Goal: Task Accomplishment & Management: Use online tool/utility

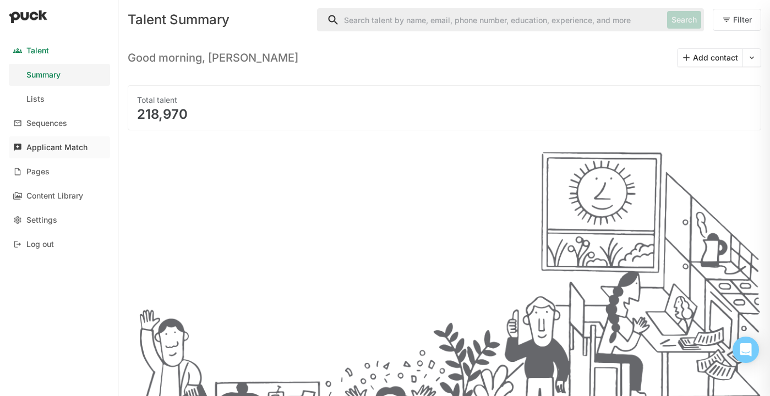
click at [66, 146] on div "Applicant Match" at bounding box center [56, 147] width 61 height 9
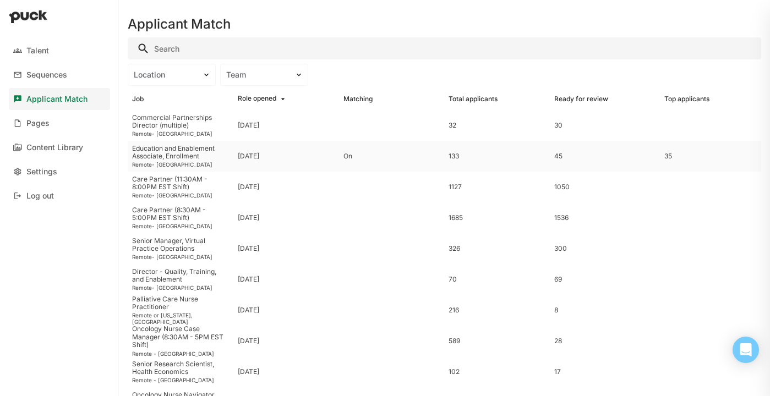
click at [230, 161] on div "Education and Enablement Associate, Enrollment Remote- [GEOGRAPHIC_DATA]" at bounding box center [181, 156] width 106 height 31
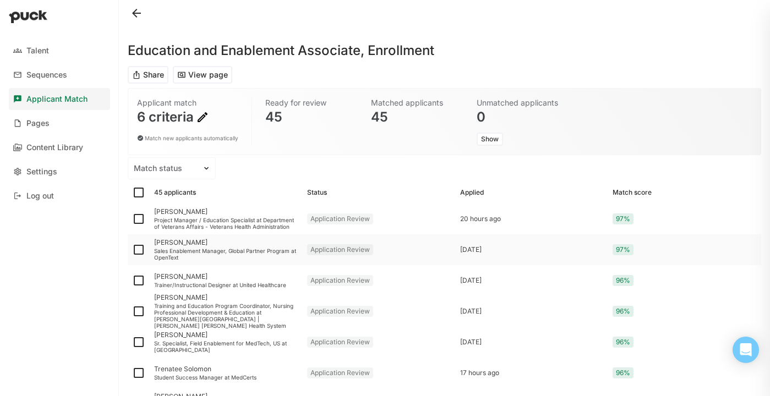
click at [224, 250] on div "Sales Enablement Manager, Global Partner Program at OpenText" at bounding box center [226, 254] width 144 height 13
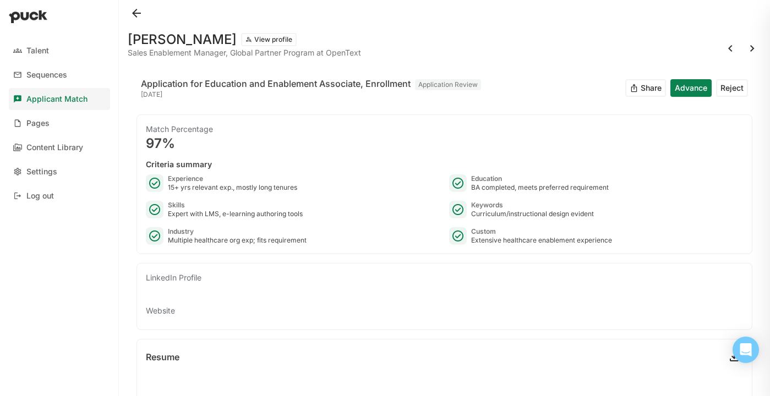
click at [755, 47] on button at bounding box center [752, 49] width 18 height 18
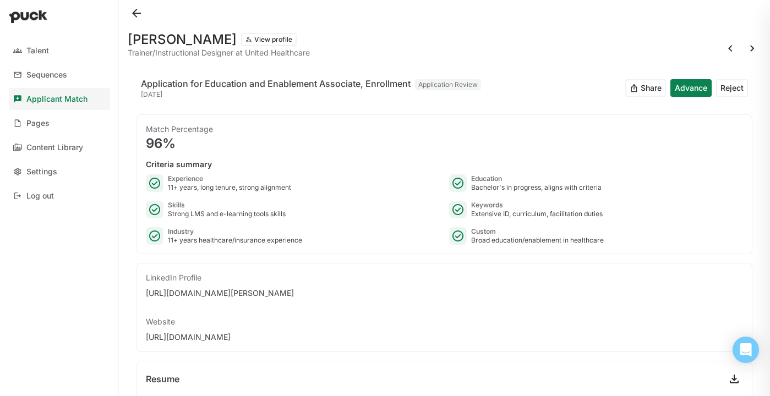
click at [756, 47] on button at bounding box center [752, 49] width 18 height 18
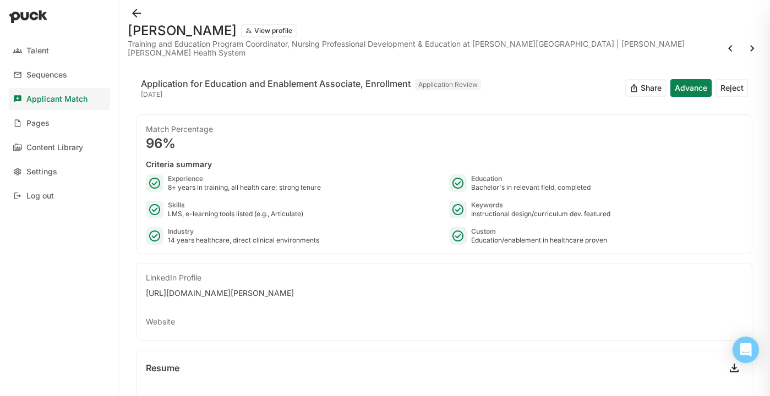
click at [756, 43] on button at bounding box center [752, 49] width 18 height 18
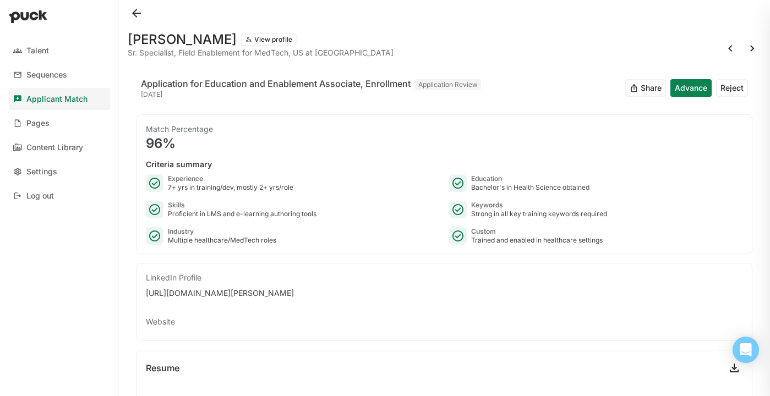
click at [754, 47] on button at bounding box center [752, 49] width 18 height 18
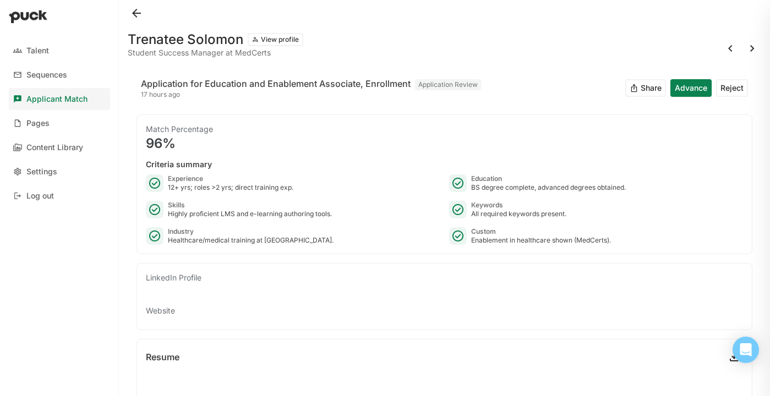
click at [753, 48] on button at bounding box center [752, 49] width 18 height 18
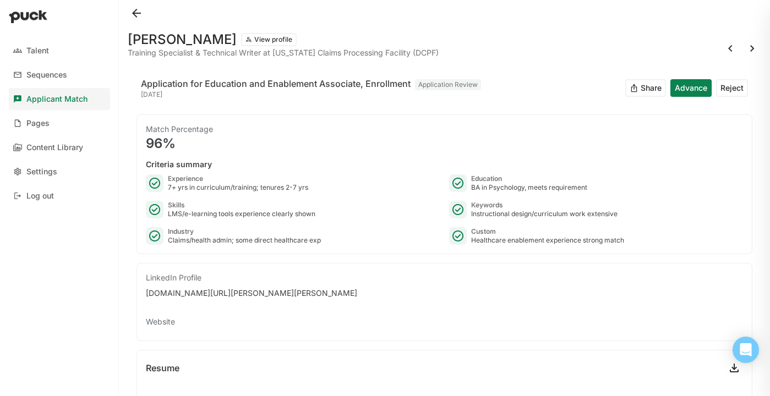
click at [135, 15] on button at bounding box center [137, 13] width 18 height 18
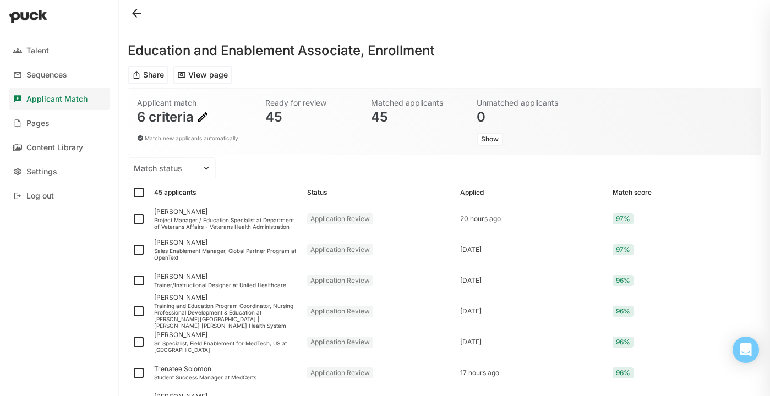
click at [201, 111] on img at bounding box center [202, 117] width 13 height 13
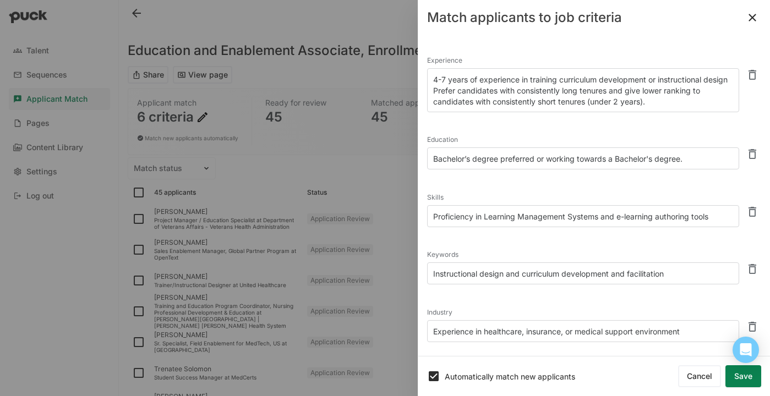
click at [657, 106] on textarea "4-7 years of experience in training curriculum development or instructional des…" at bounding box center [583, 90] width 312 height 44
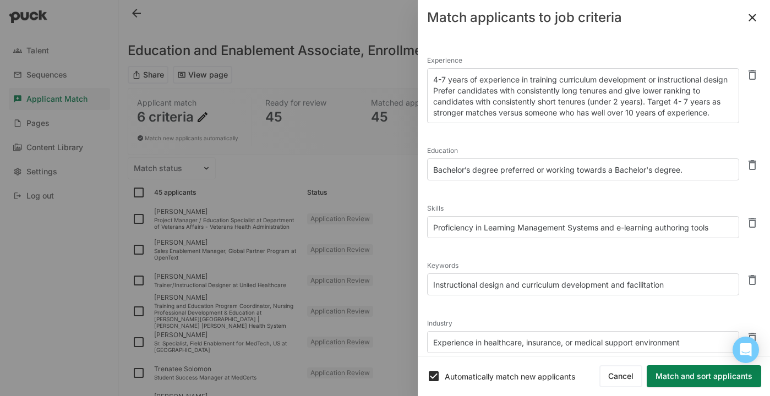
type textarea "4-7 years of experience in training curriculum development or instructional des…"
click at [682, 379] on button "Match and sort applicants" at bounding box center [703, 376] width 114 height 22
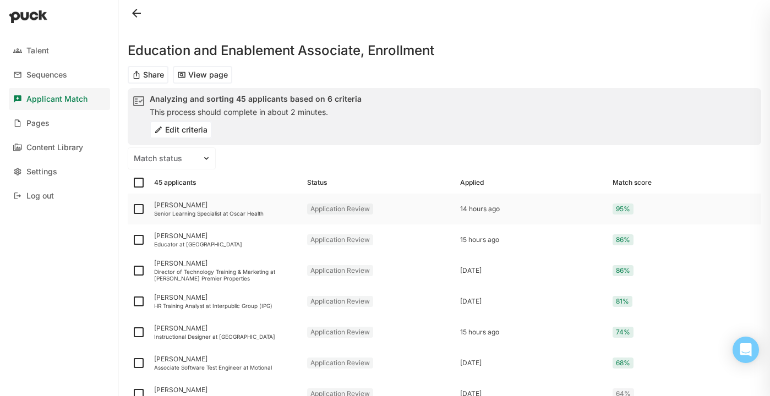
click at [216, 208] on div "[PERSON_NAME]" at bounding box center [226, 205] width 144 height 8
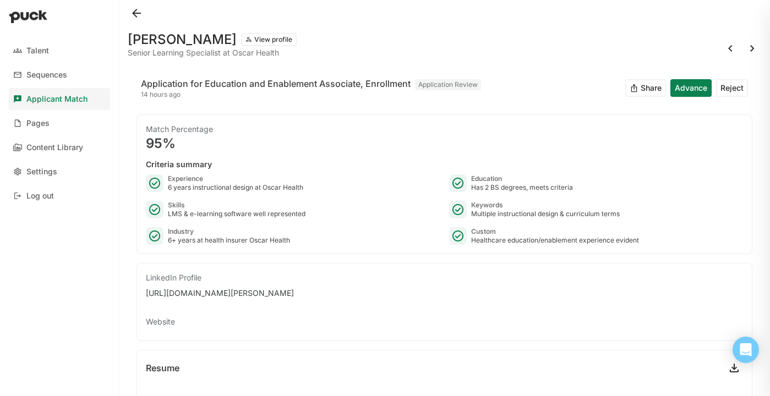
click at [140, 13] on button at bounding box center [137, 13] width 18 height 18
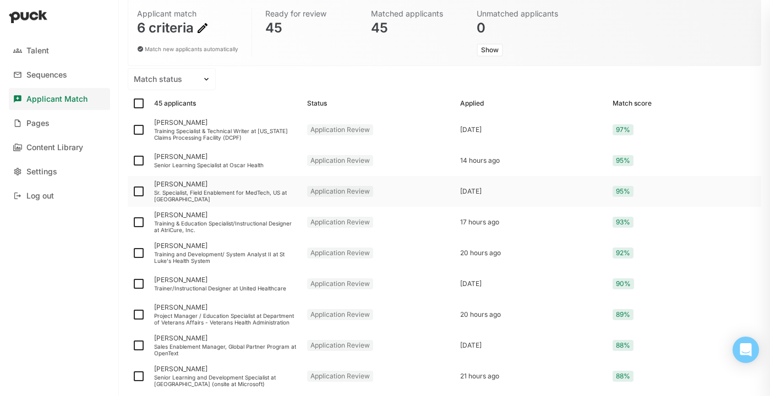
scroll to position [89, 0]
click at [239, 229] on div "Training & Education Specialist/Instructional Designer at AtriCure, Inc." at bounding box center [226, 227] width 144 height 13
